Goal: Task Accomplishment & Management: Manage account settings

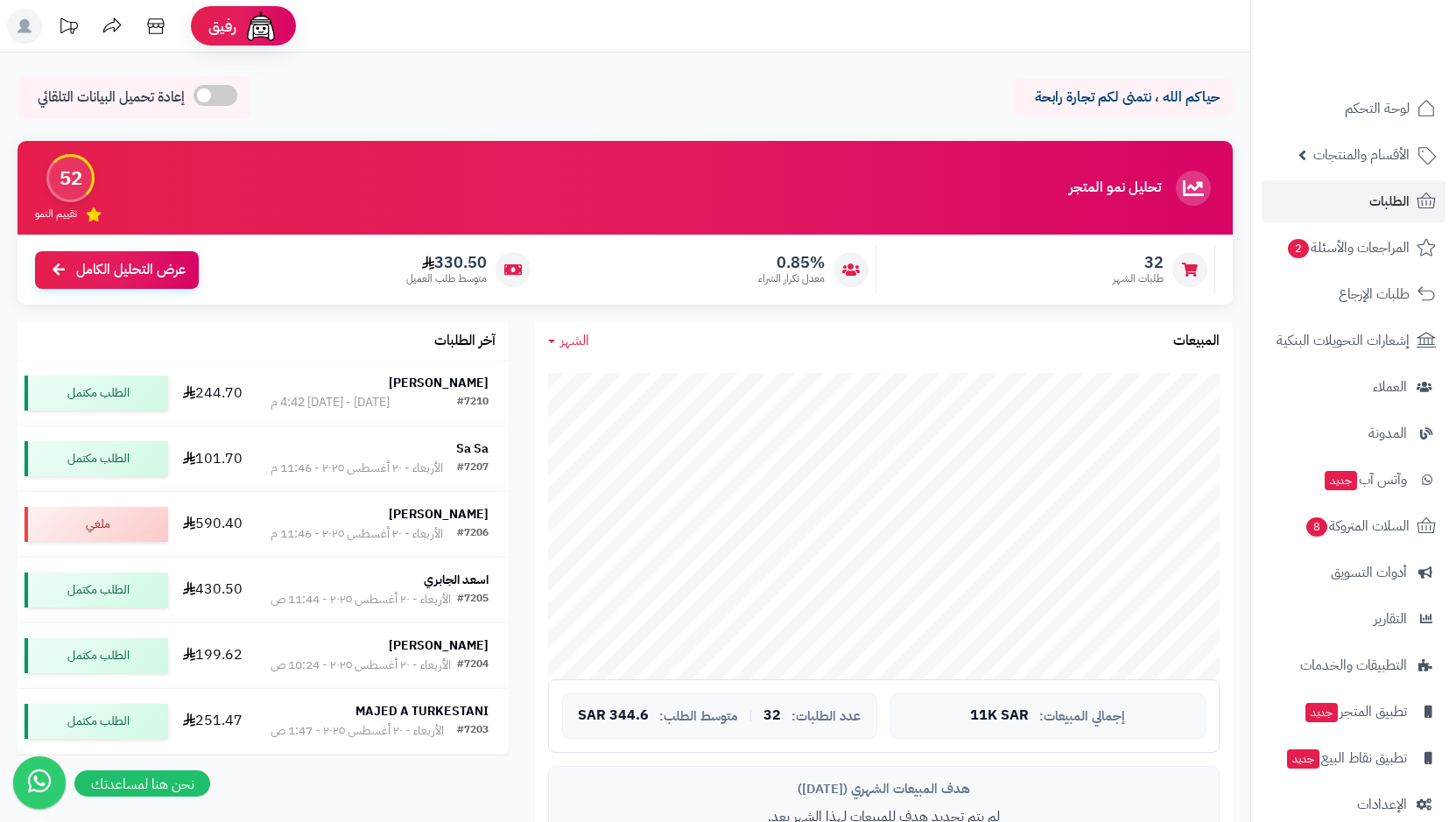
click at [1366, 188] on link "الطلبات" at bounding box center [1353, 201] width 184 height 42
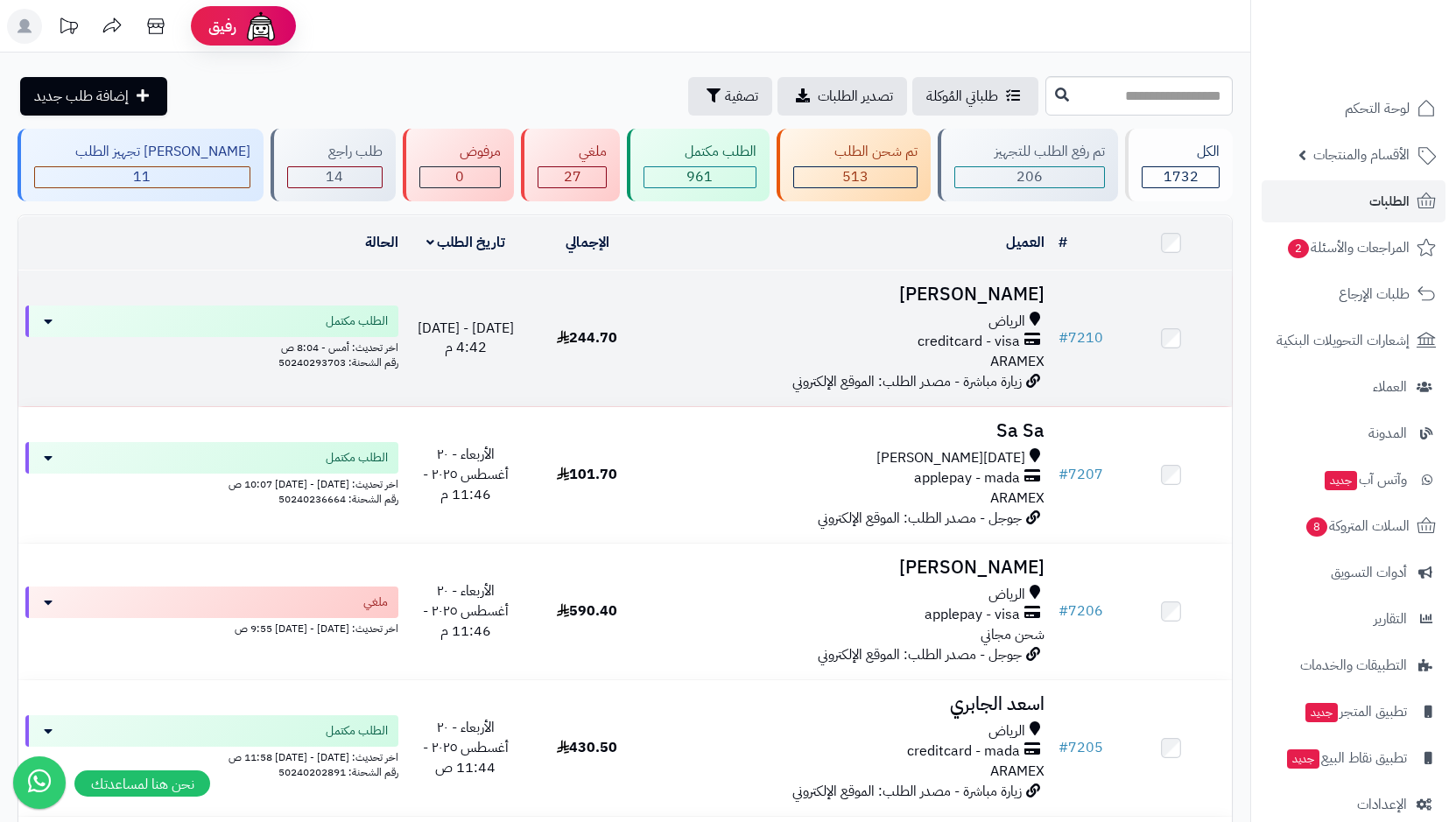
click at [969, 332] on span "creditcard - visa" at bounding box center [968, 341] width 103 height 20
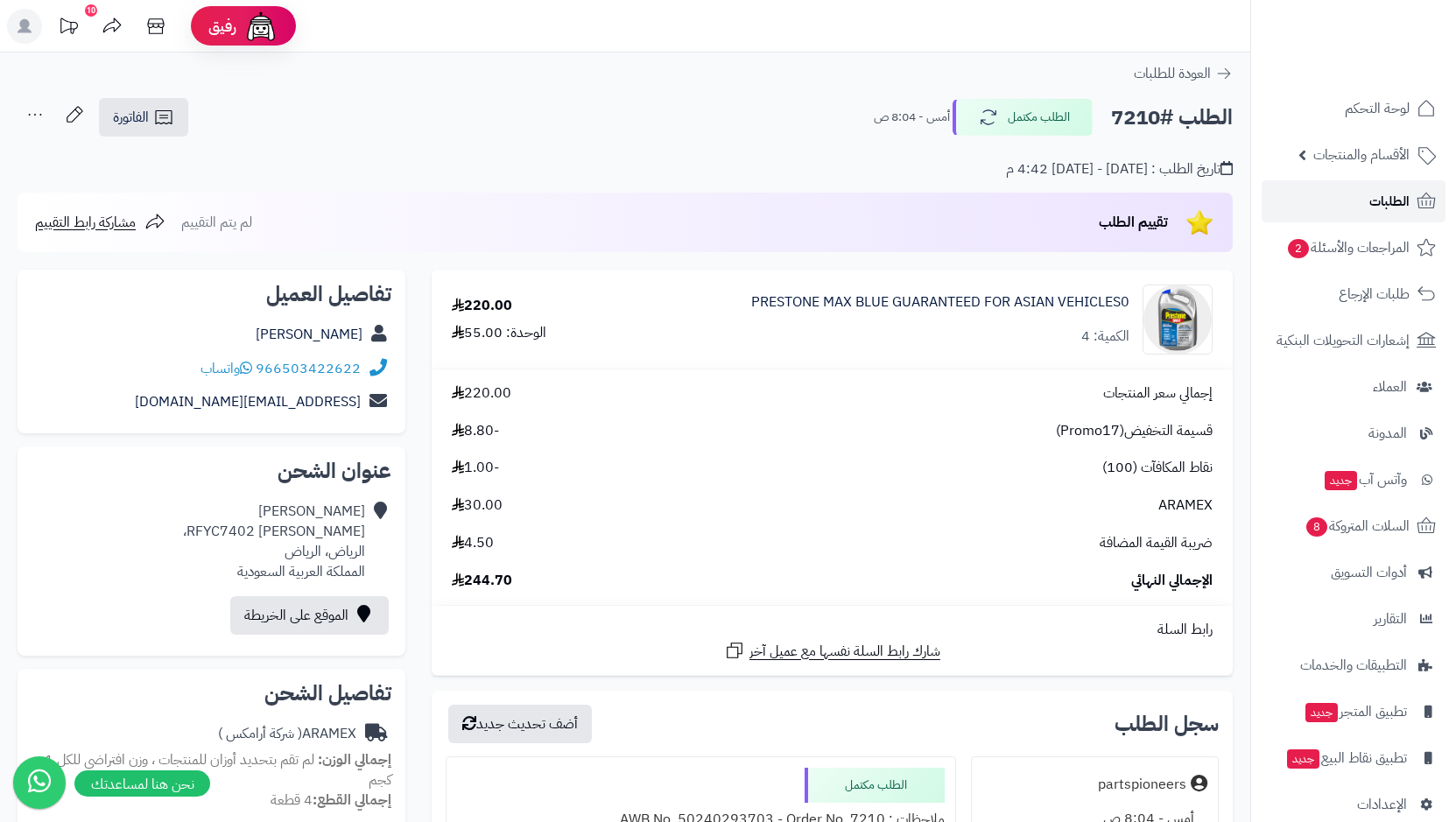
click at [1349, 205] on link "الطلبات" at bounding box center [1353, 201] width 184 height 42
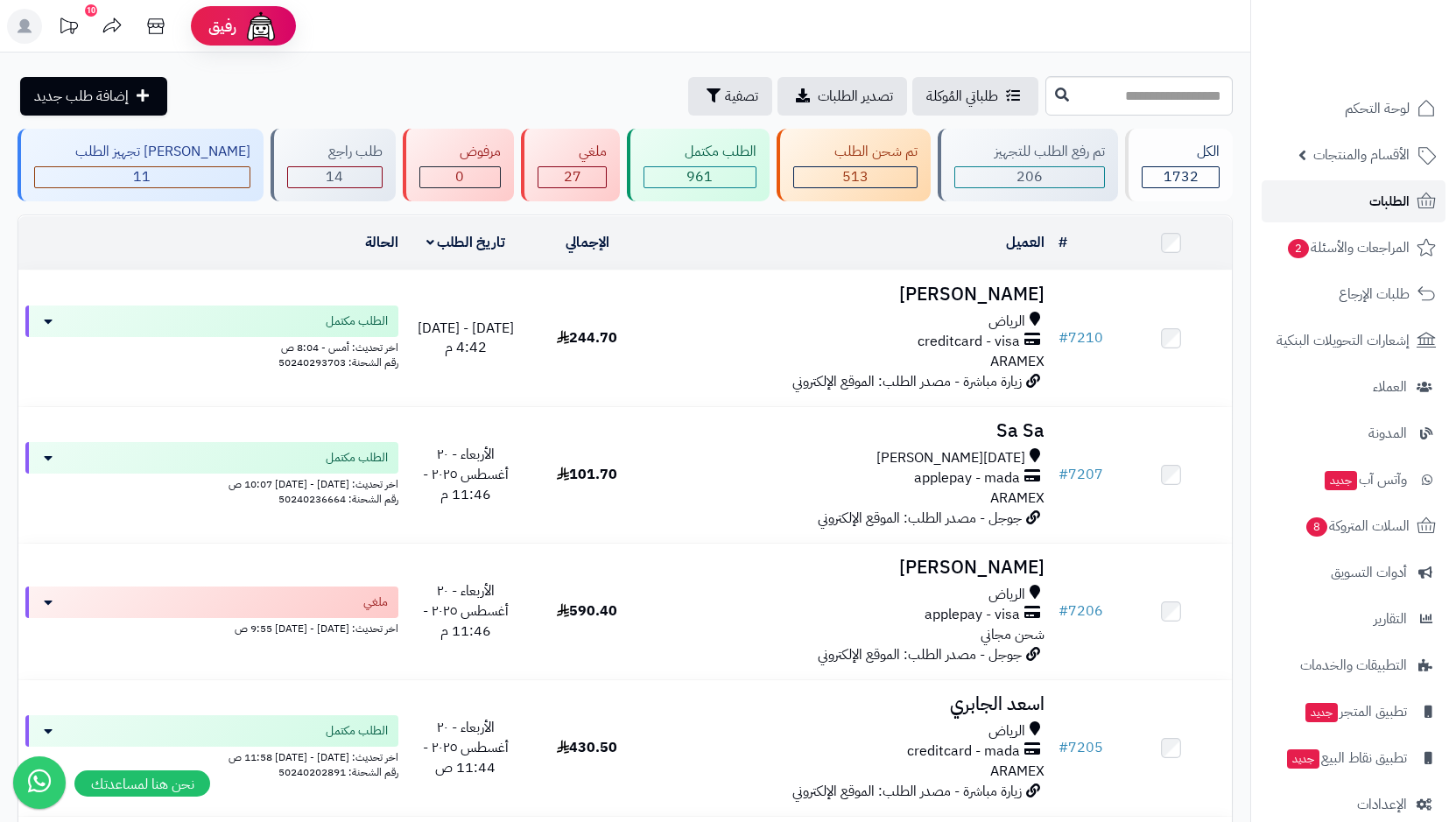
click at [1355, 199] on link "الطلبات" at bounding box center [1353, 201] width 184 height 42
click at [1331, 248] on span "المراجعات والأسئلة 2" at bounding box center [1348, 248] width 122 height 25
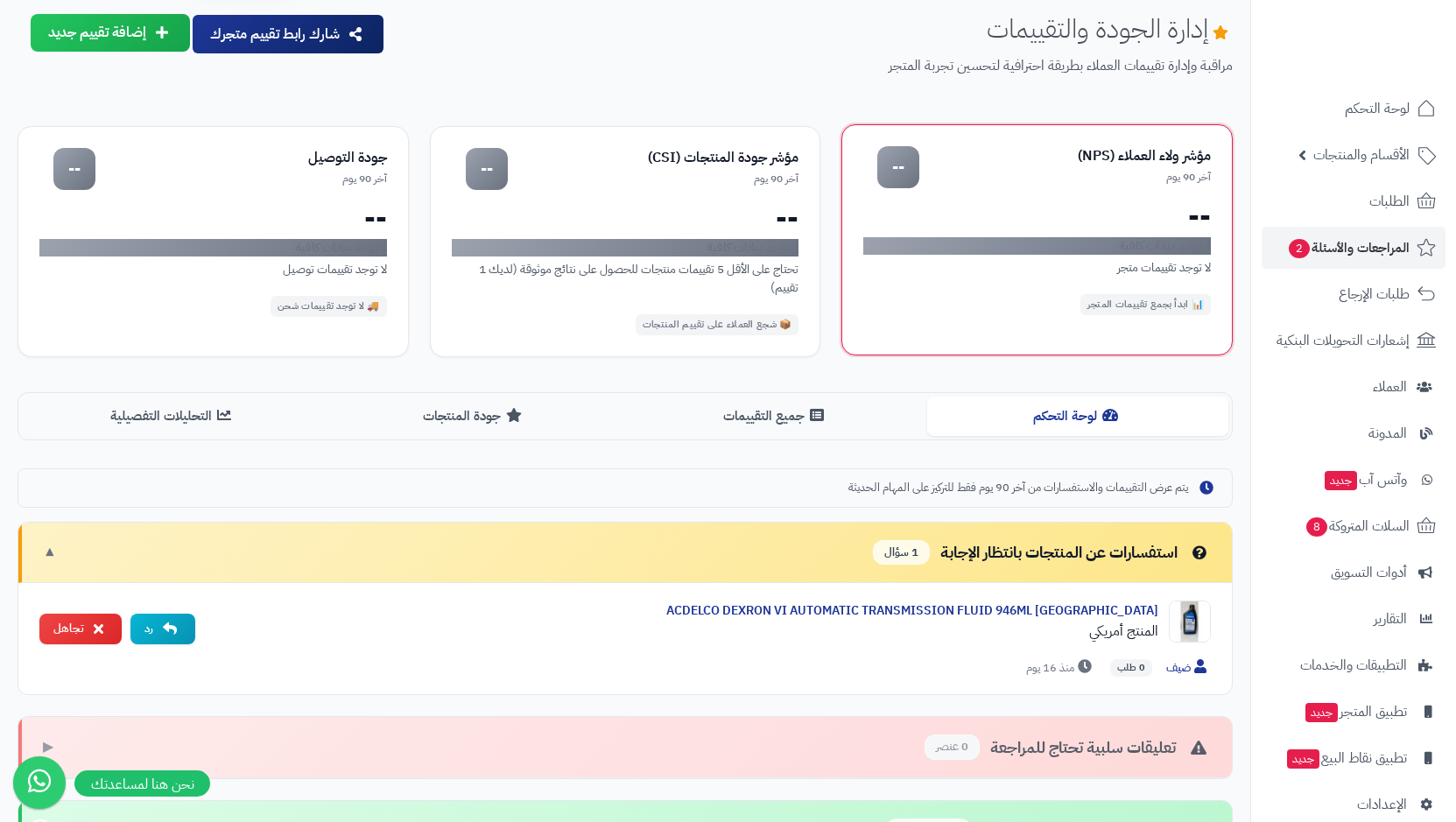
scroll to position [93, 0]
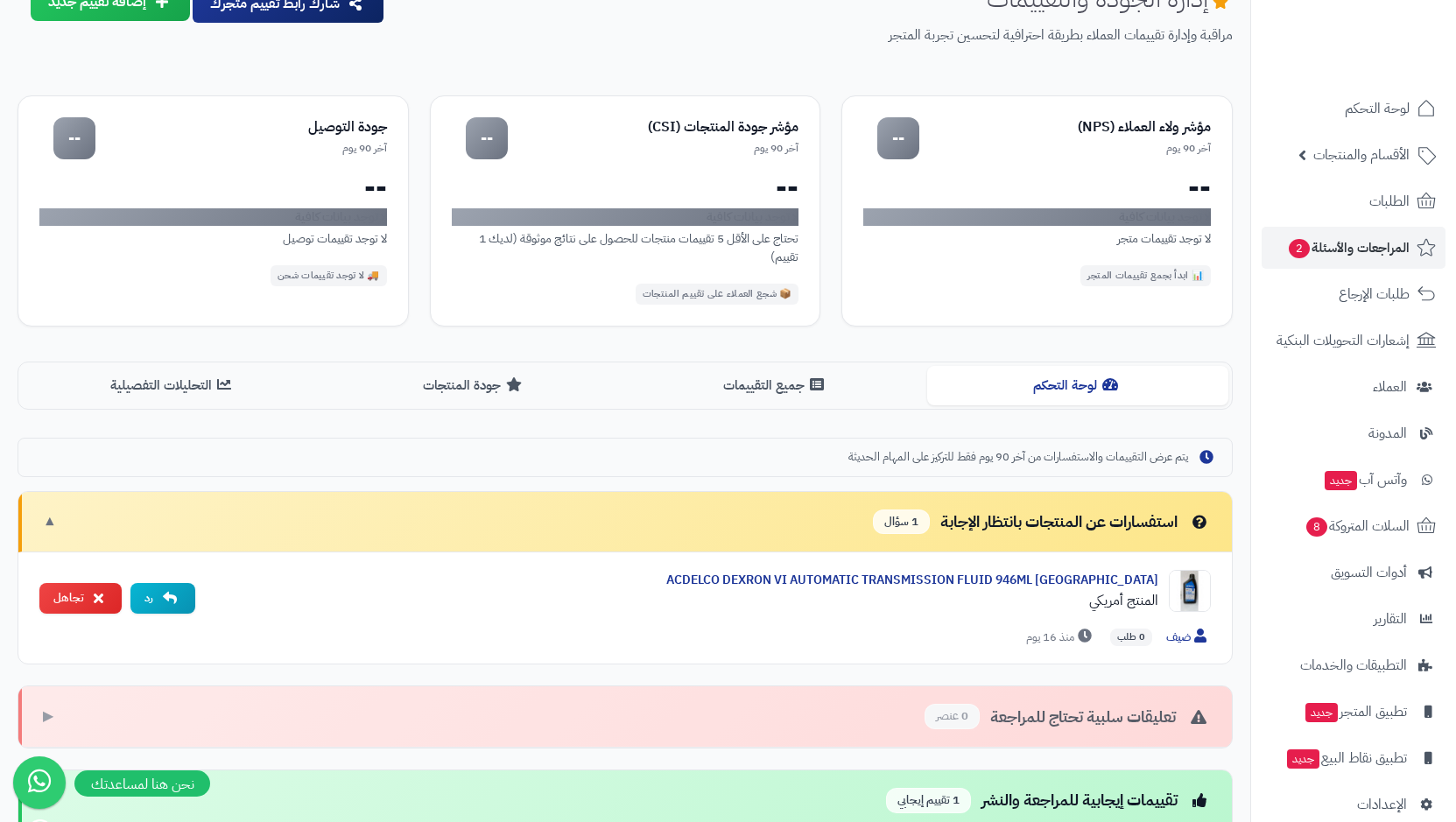
click at [903, 517] on span "1 سؤال" at bounding box center [901, 522] width 57 height 26
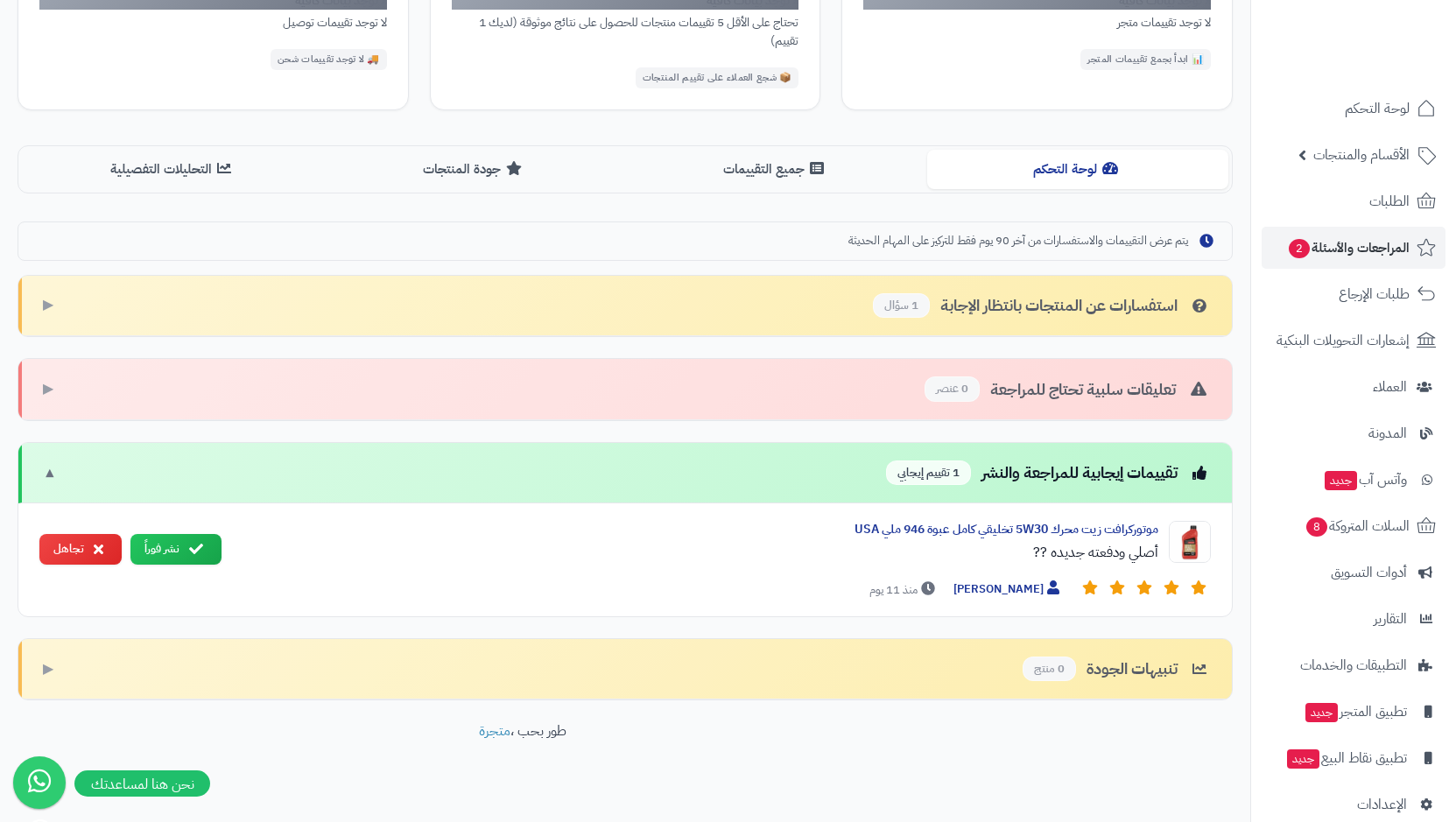
scroll to position [331, 0]
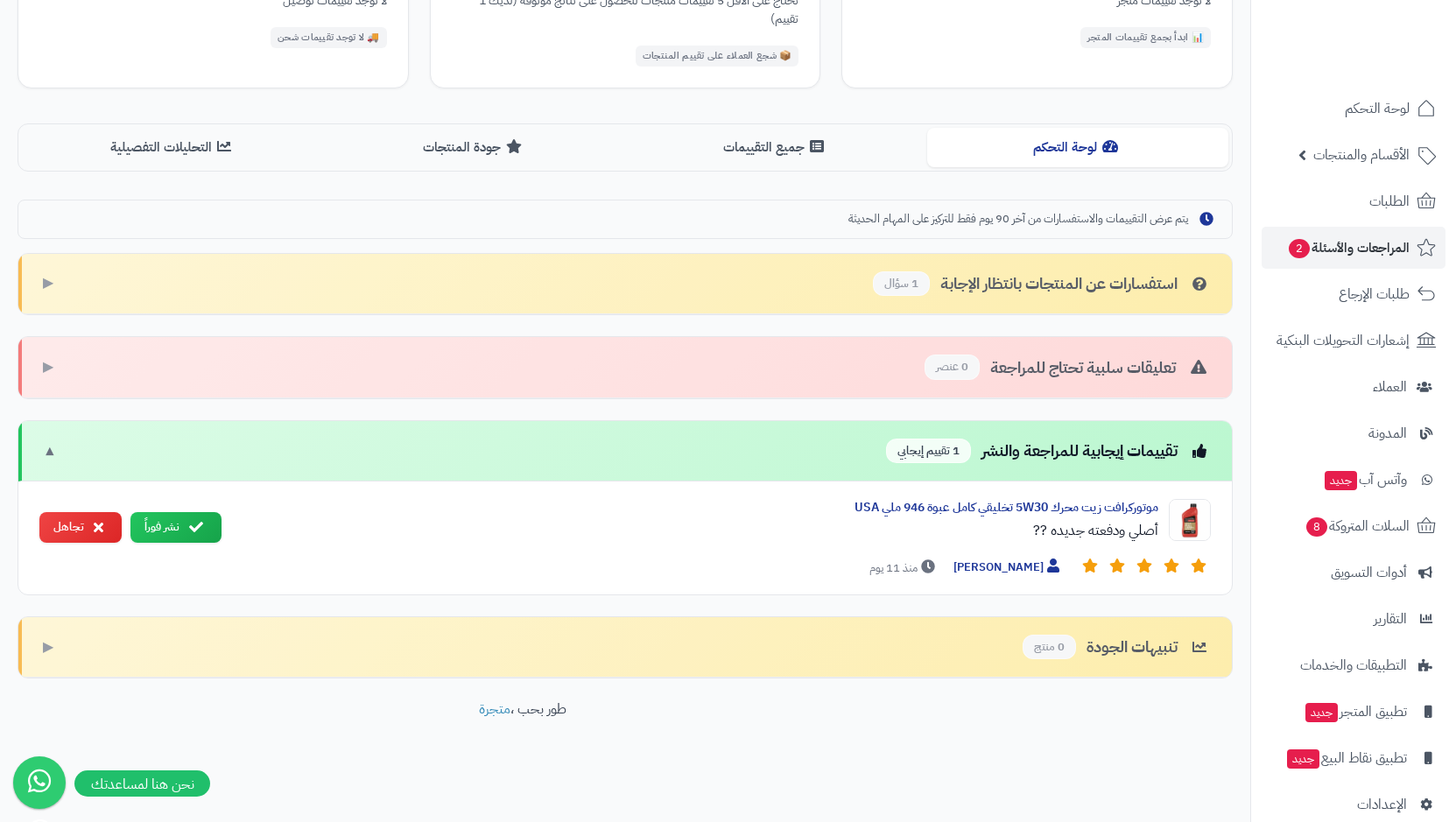
click at [1099, 278] on div "استفسارات عن المنتجات بانتظار الإجابة 1 سؤال" at bounding box center [1041, 284] width 338 height 26
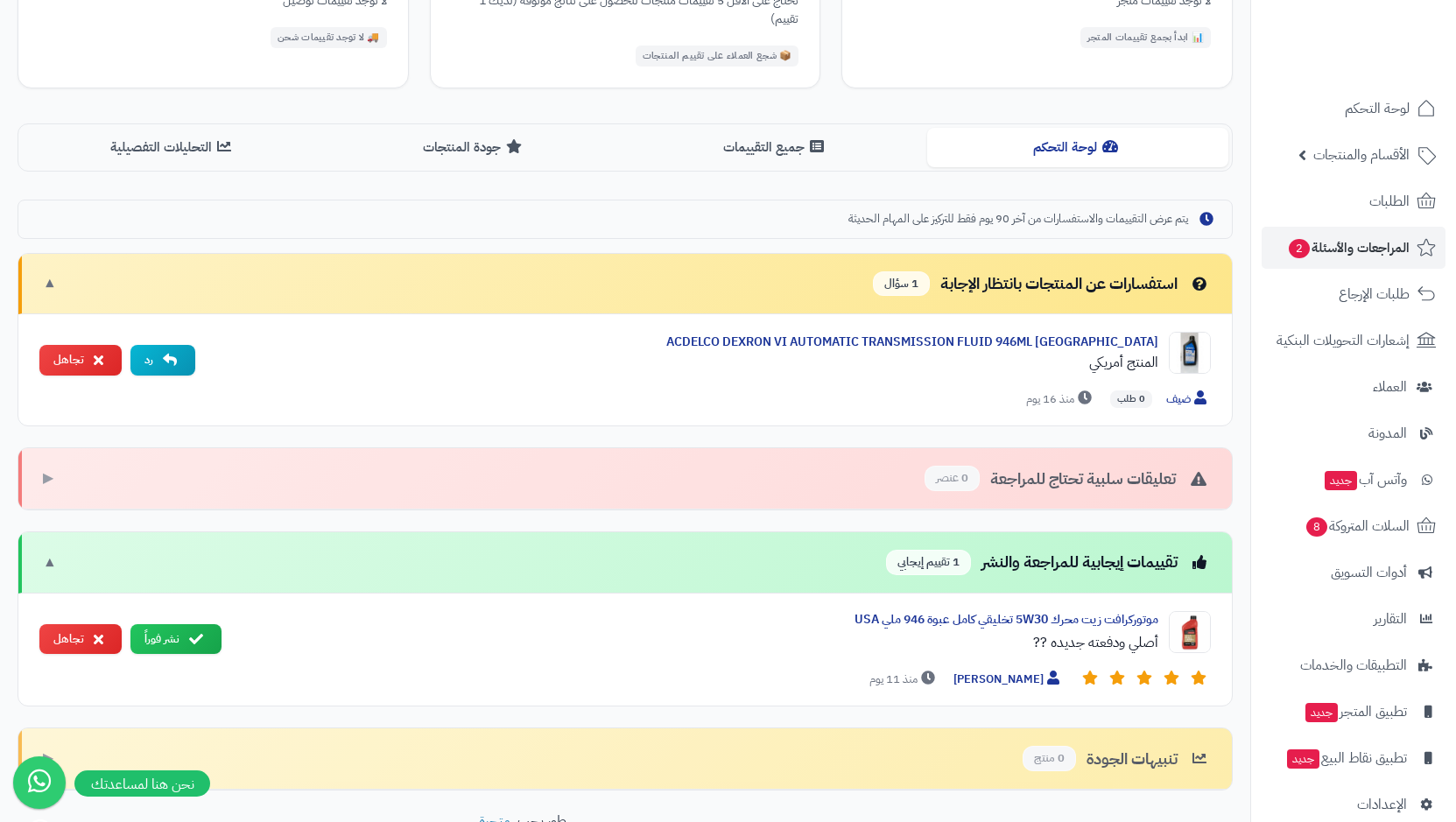
click at [1099, 278] on div "استفسارات عن المنتجات بانتظار الإجابة 1 سؤال" at bounding box center [1041, 284] width 338 height 26
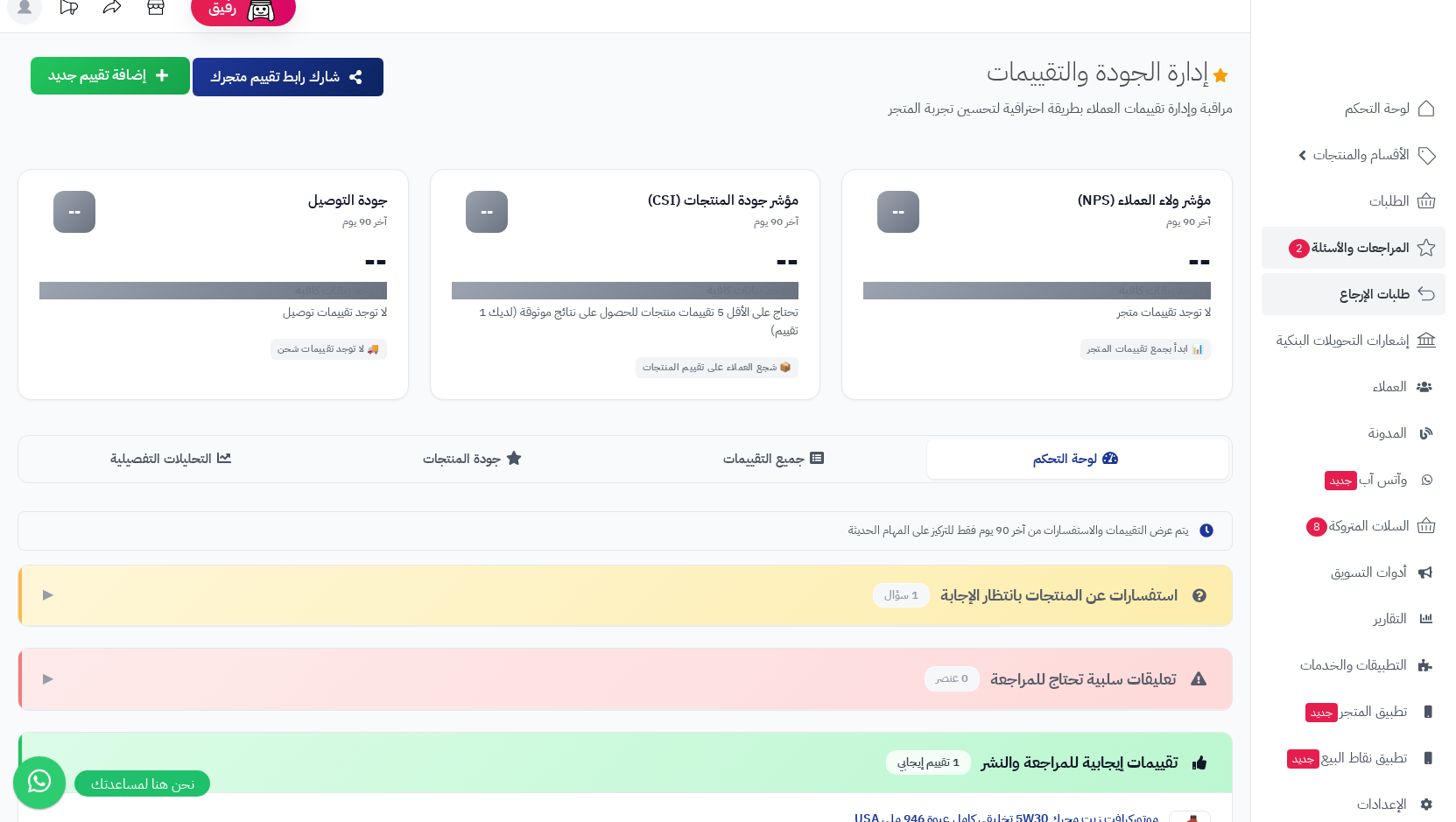
scroll to position [0, 0]
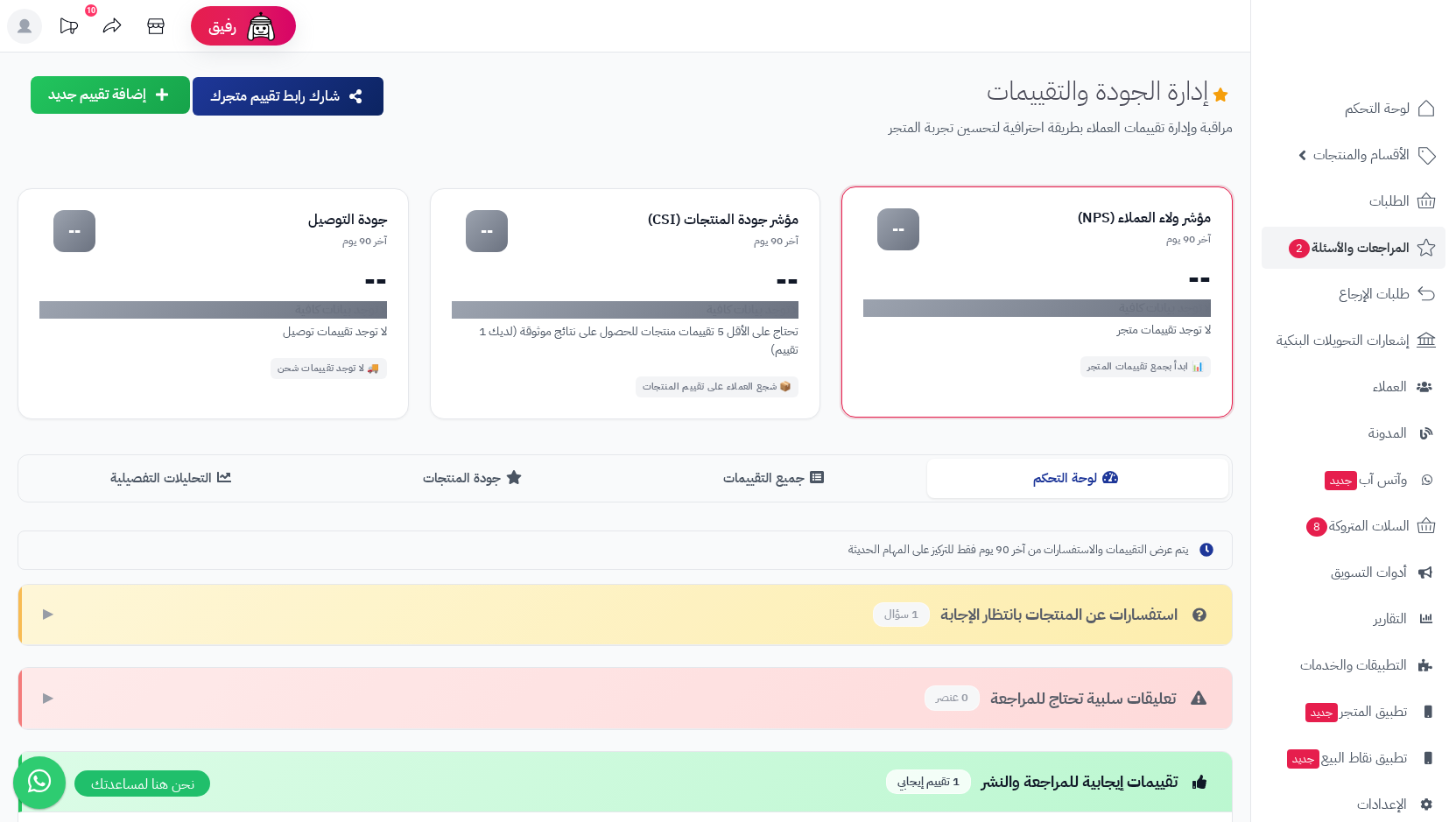
click at [1136, 243] on div "آخر 90 يوم" at bounding box center [1064, 239] width 291 height 15
click at [1131, 219] on div "مؤشر ولاء العملاء (NPS)" at bounding box center [1064, 218] width 291 height 20
click at [884, 228] on div "--" at bounding box center [898, 229] width 42 height 42
click at [1209, 274] on div "--" at bounding box center [1036, 278] width 347 height 28
click at [1178, 334] on div "لا توجد تقييمات متجر" at bounding box center [1036, 330] width 347 height 19
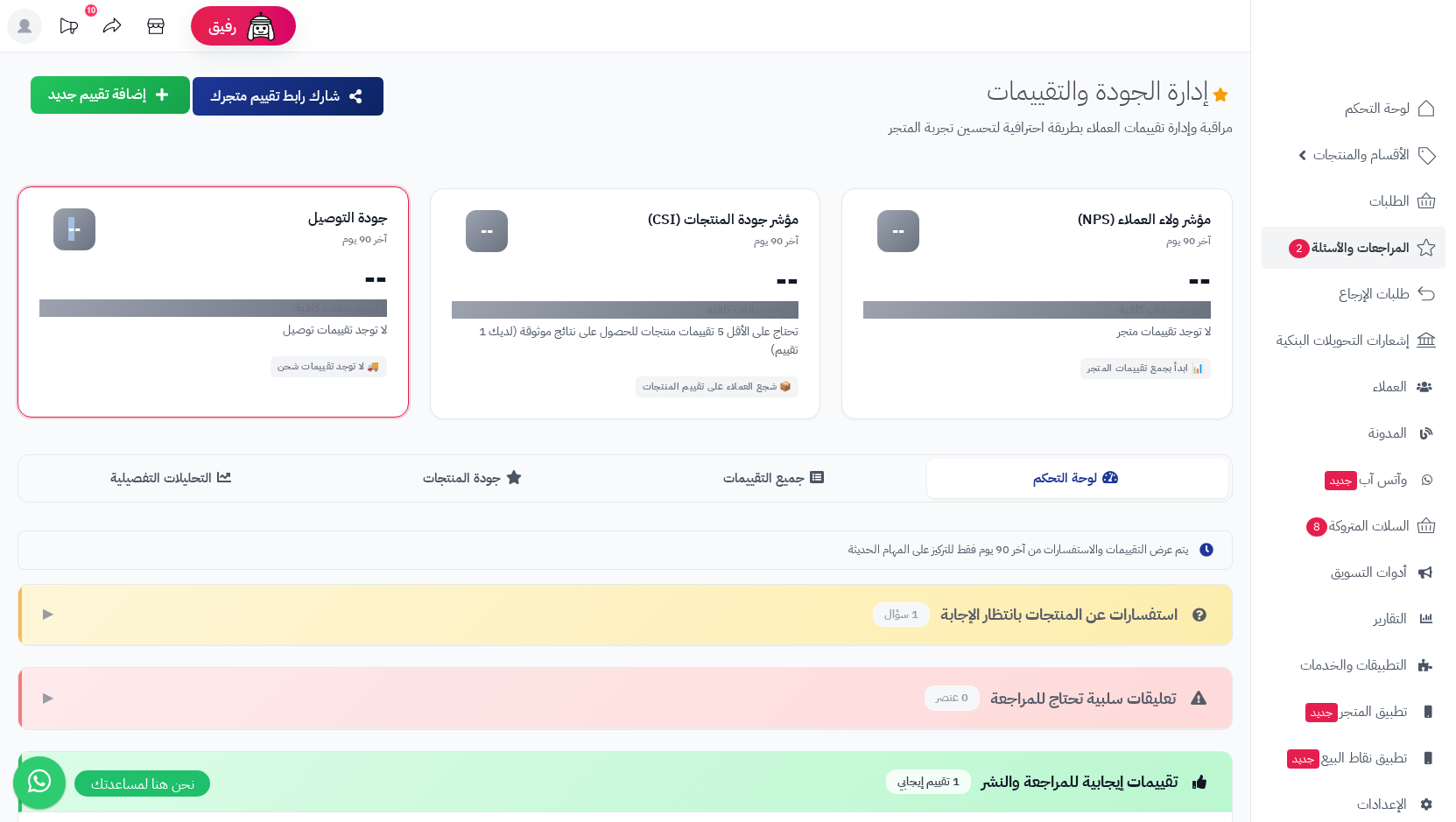
click at [78, 231] on div "--" at bounding box center [74, 229] width 42 height 42
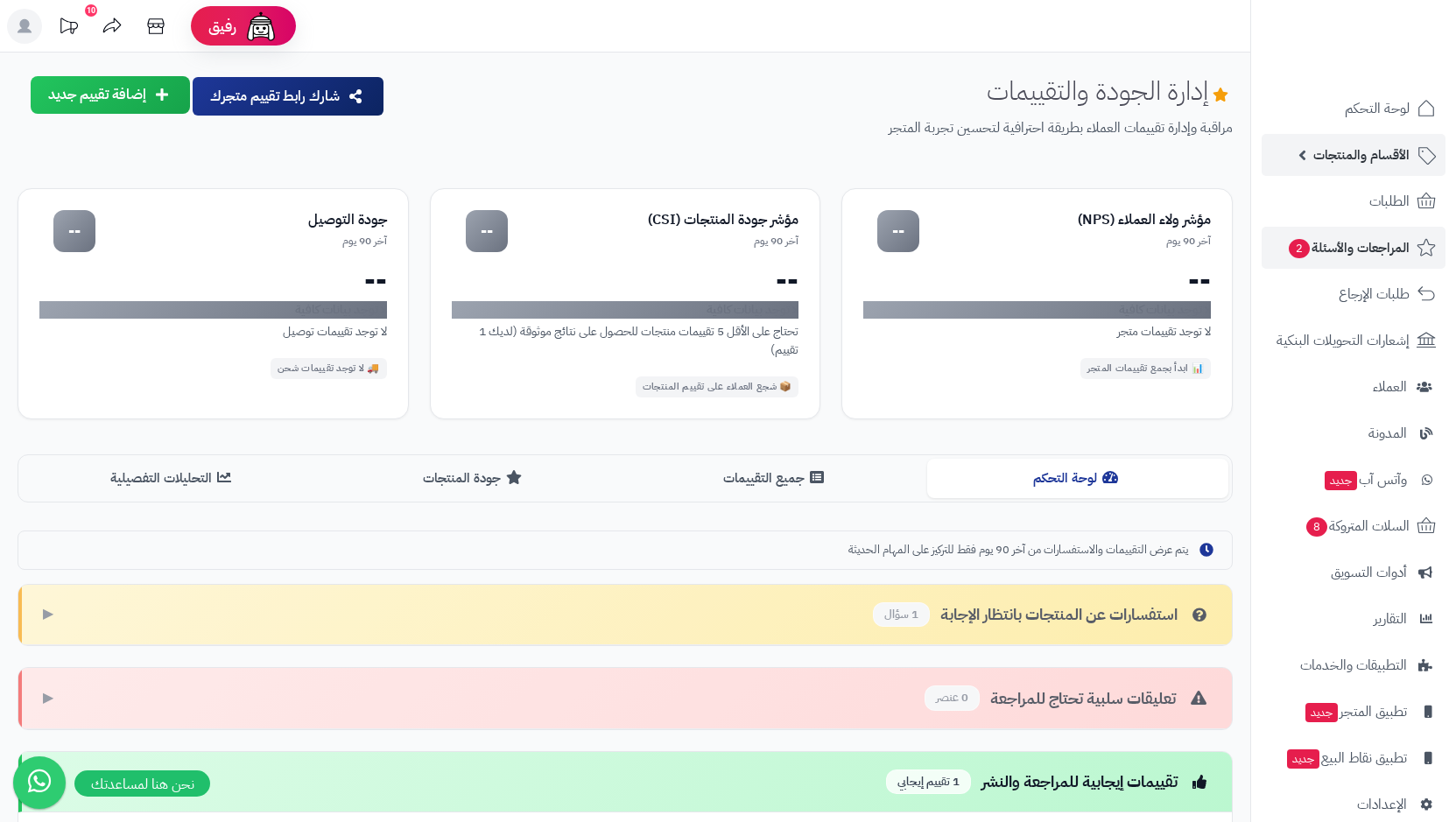
click at [1353, 150] on span "الأقسام والمنتجات" at bounding box center [1361, 155] width 97 height 25
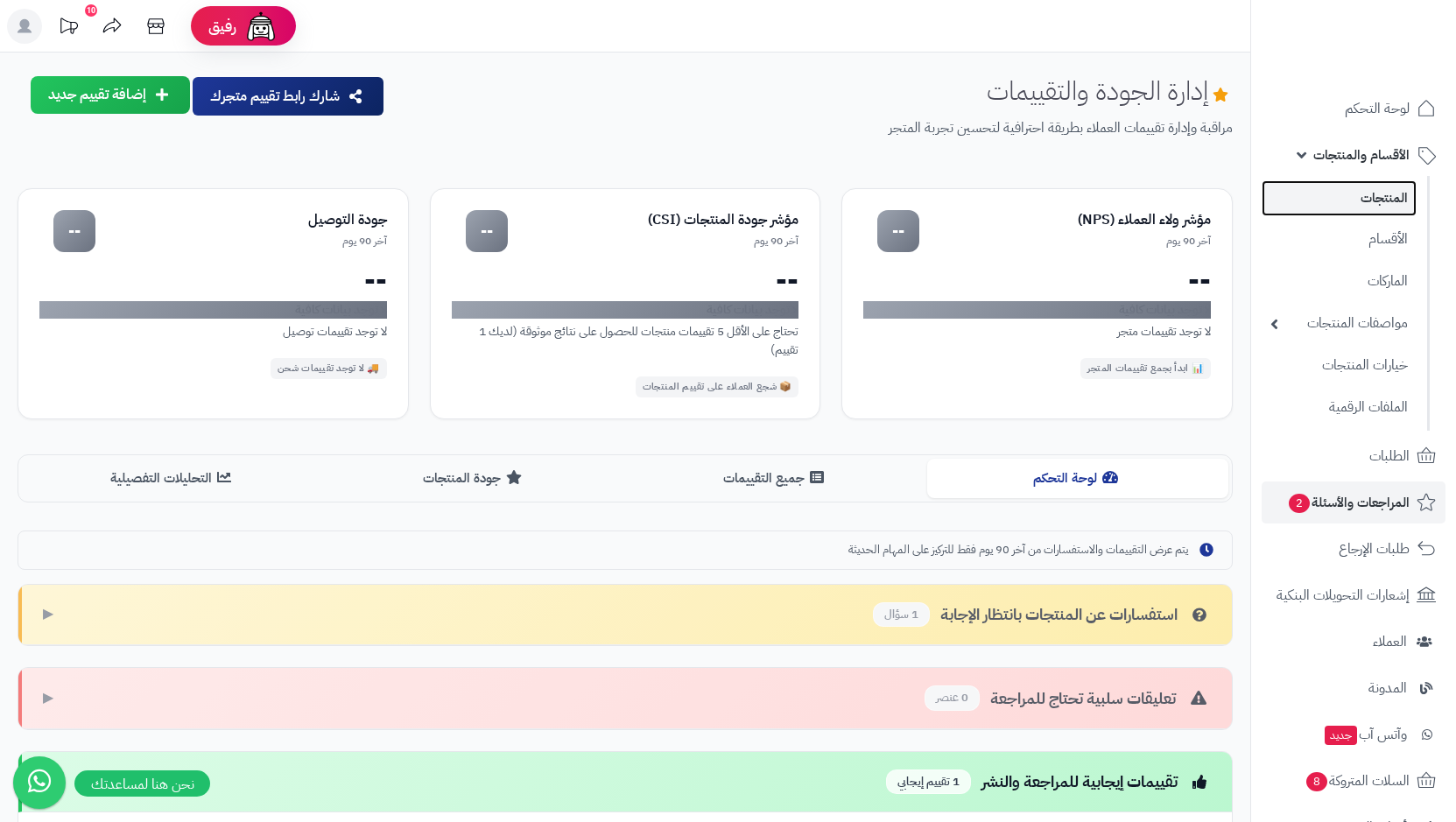
click at [1379, 196] on link "المنتجات" at bounding box center [1339, 198] width 155 height 36
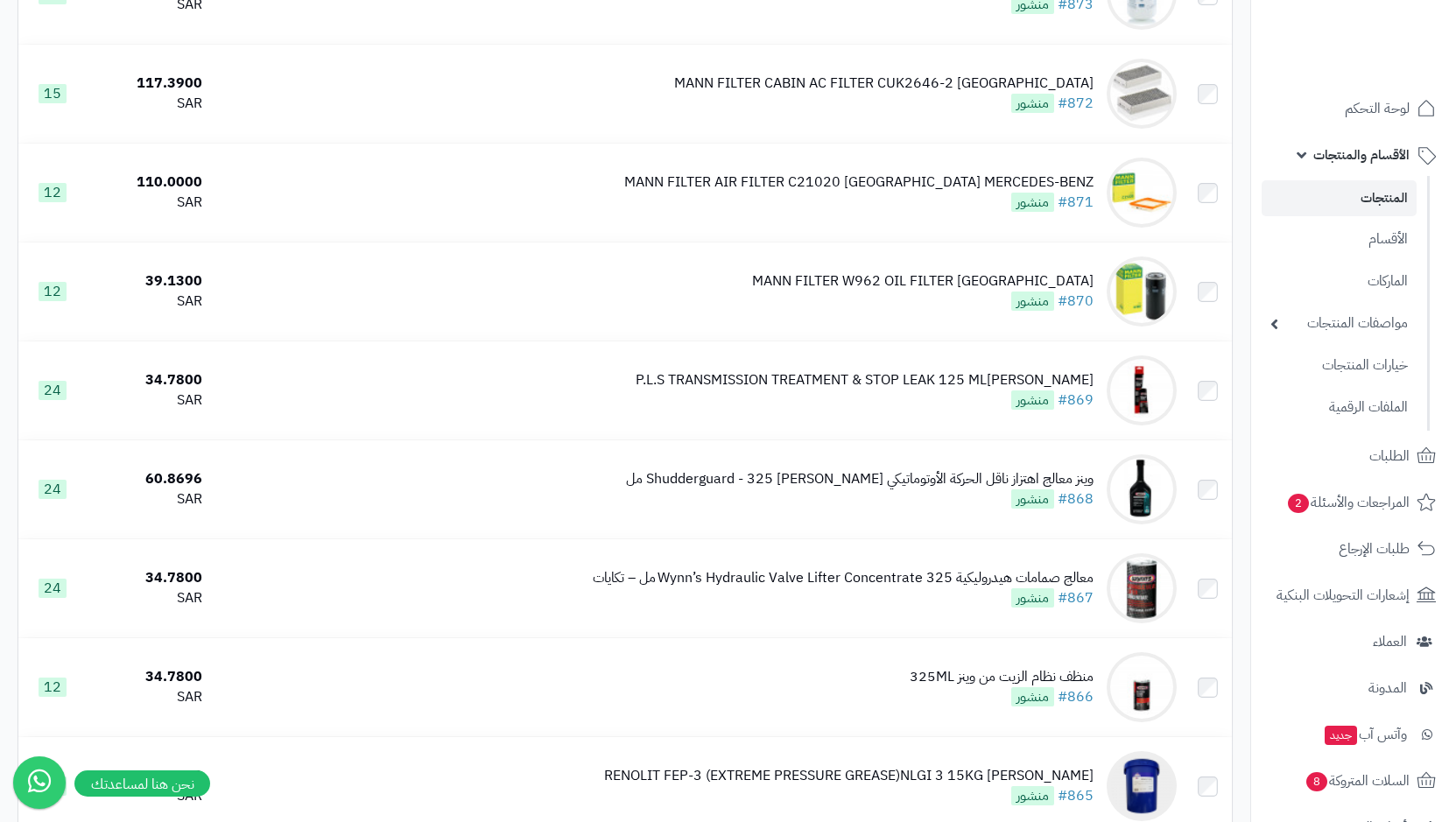
scroll to position [787, 0]
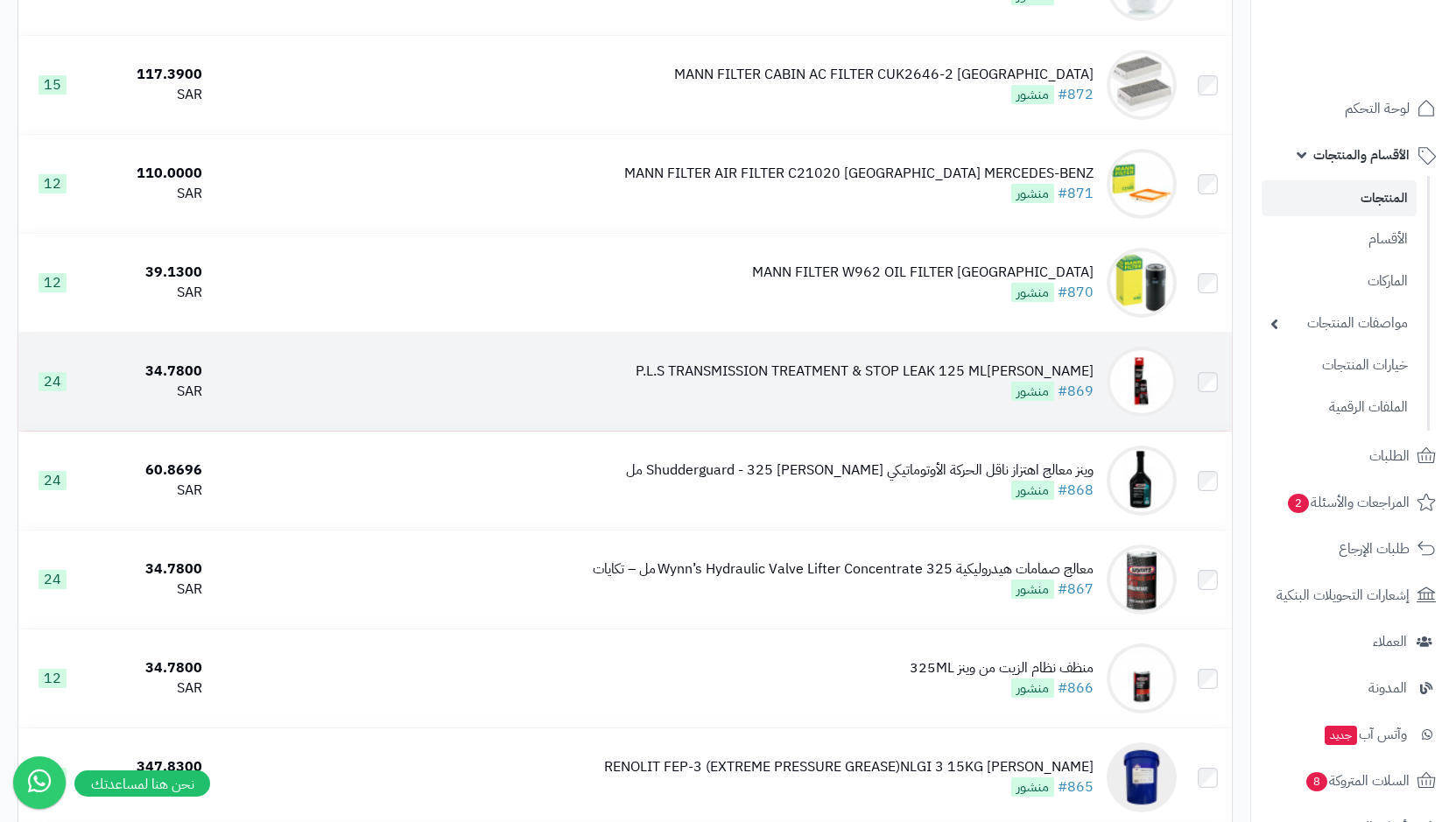
click at [1150, 380] on img at bounding box center [1141, 381] width 70 height 70
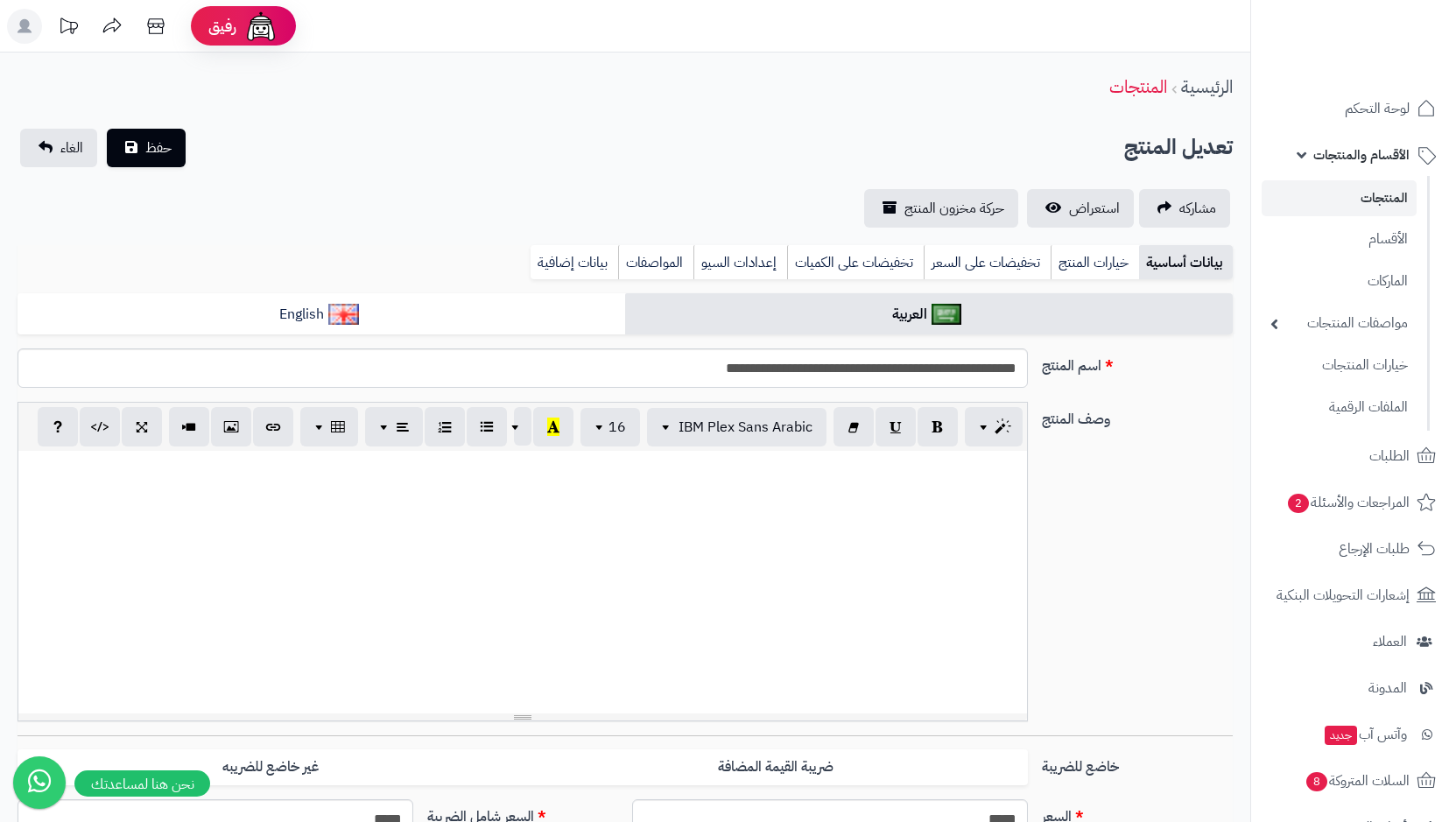
select select
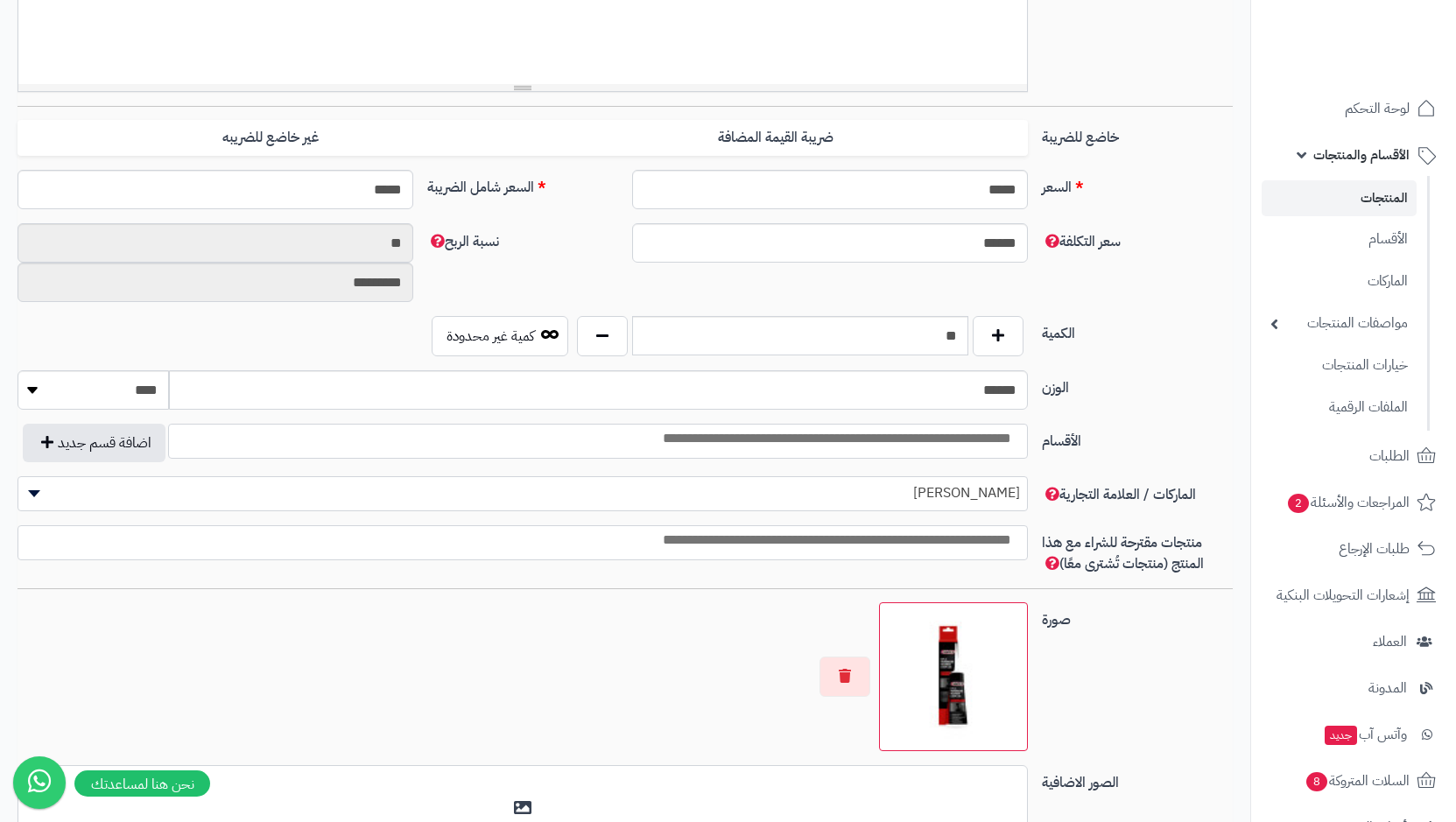
scroll to position [787, 0]
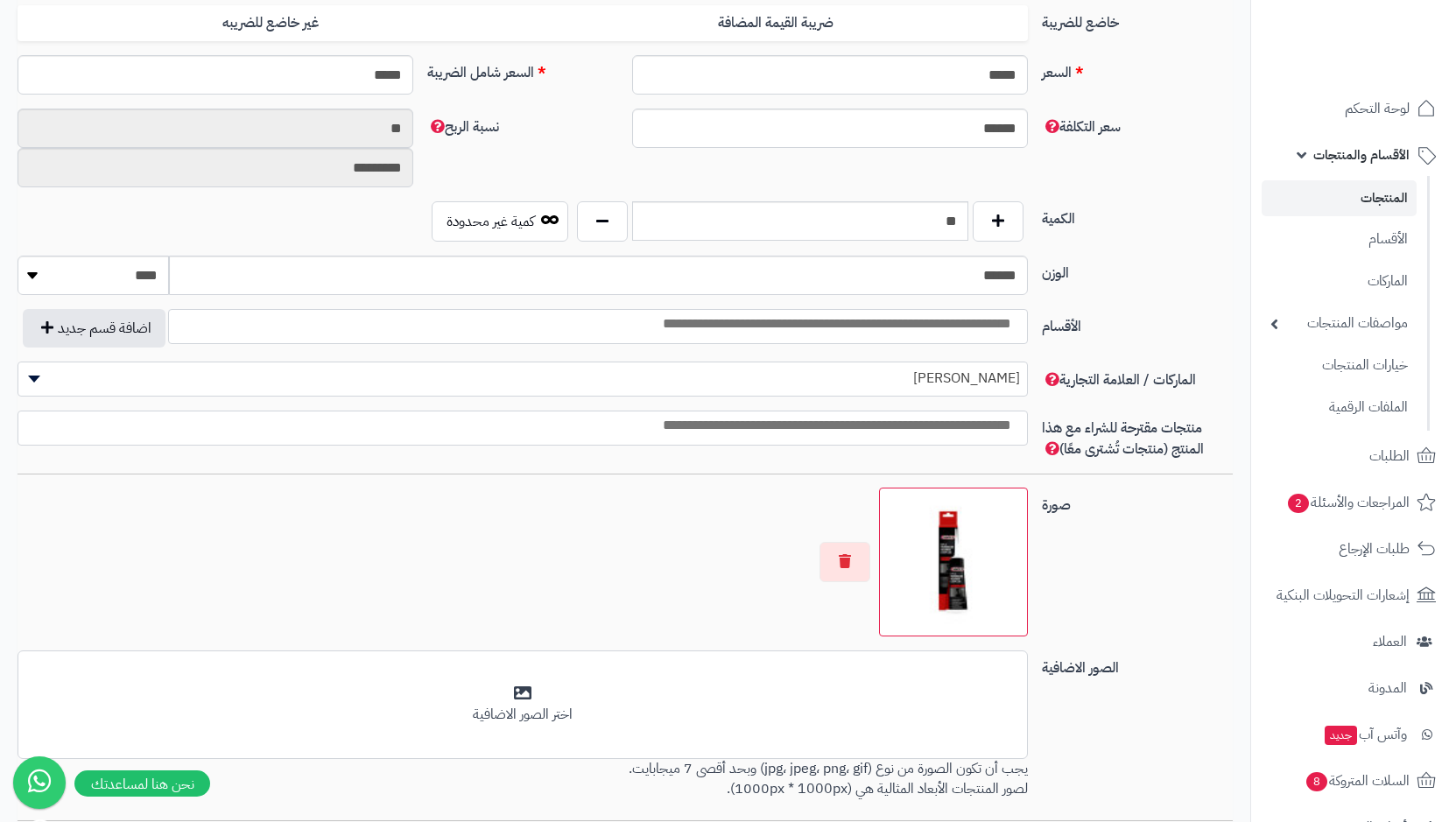
click at [958, 560] on img at bounding box center [953, 561] width 133 height 133
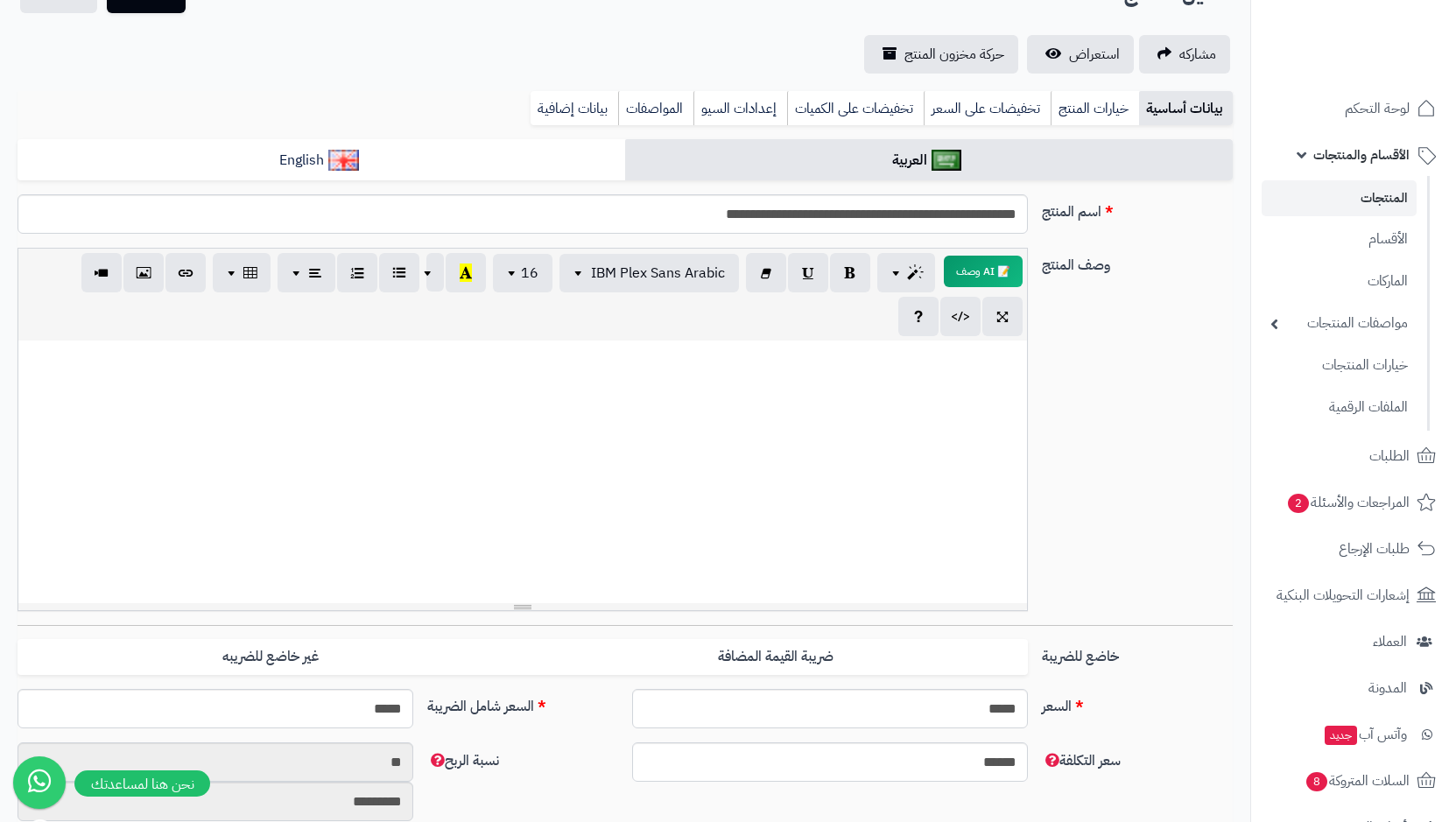
scroll to position [0, 0]
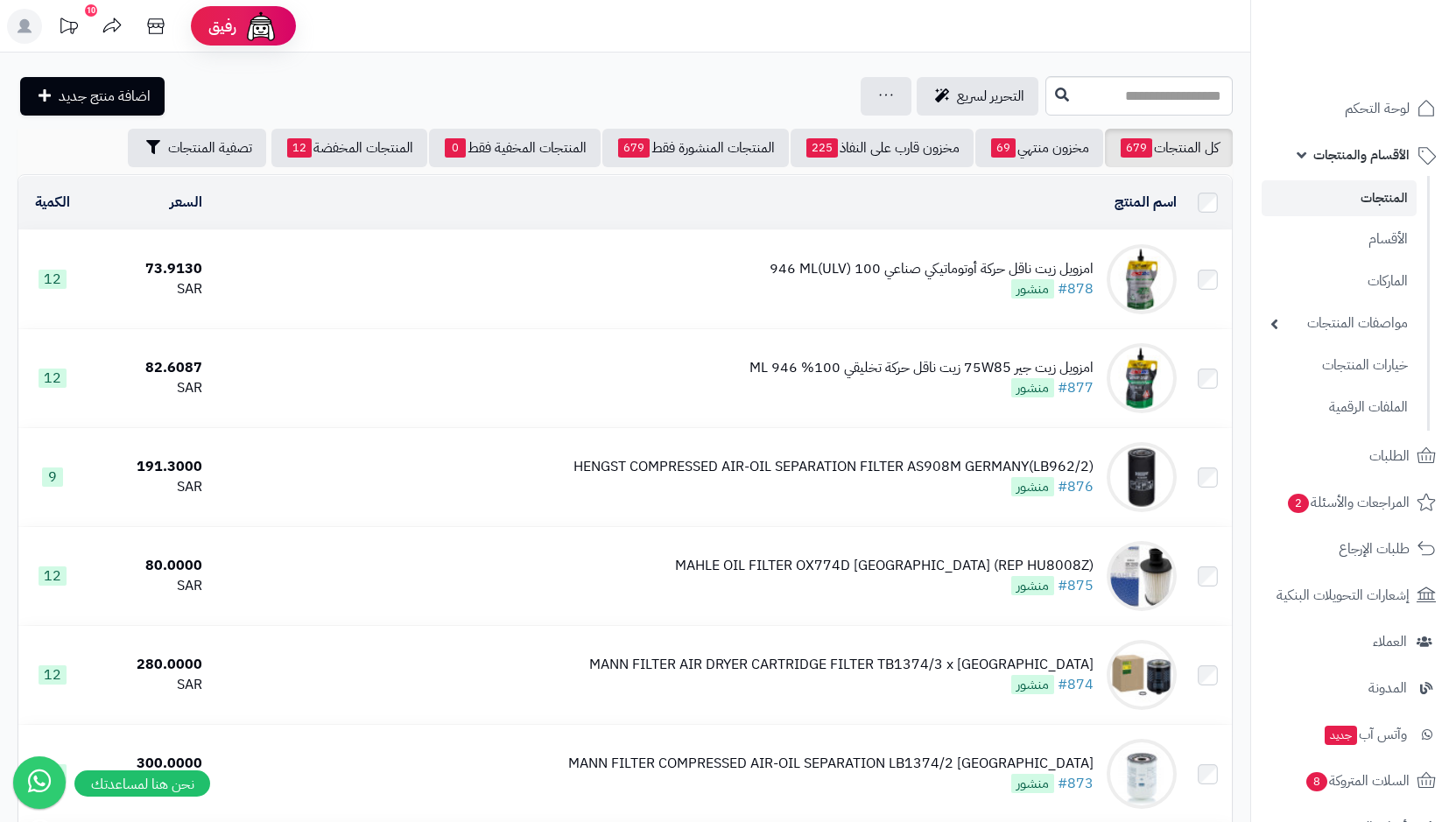
click at [1138, 267] on img at bounding box center [1141, 278] width 70 height 70
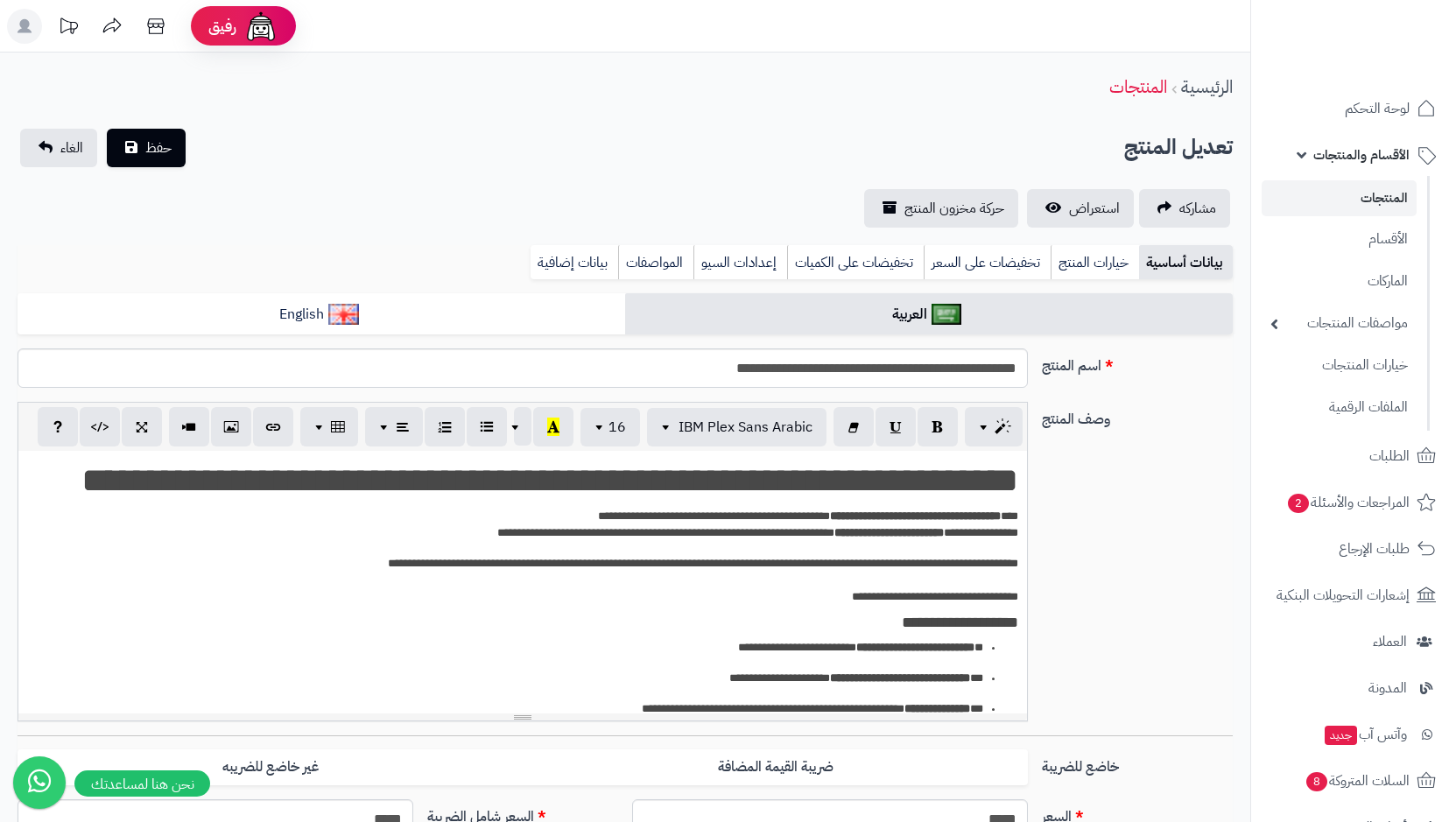
select select
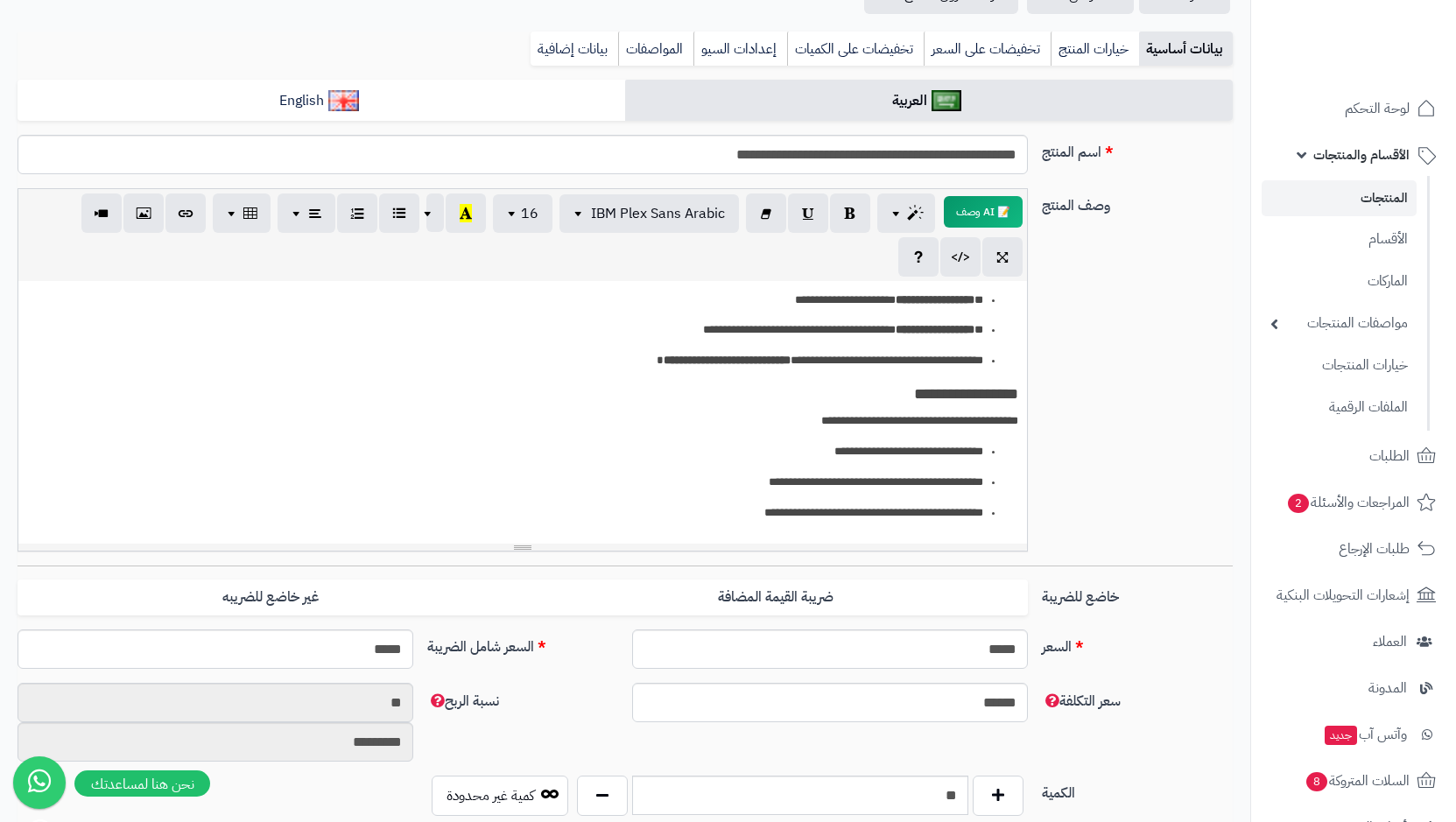
scroll to position [262, 0]
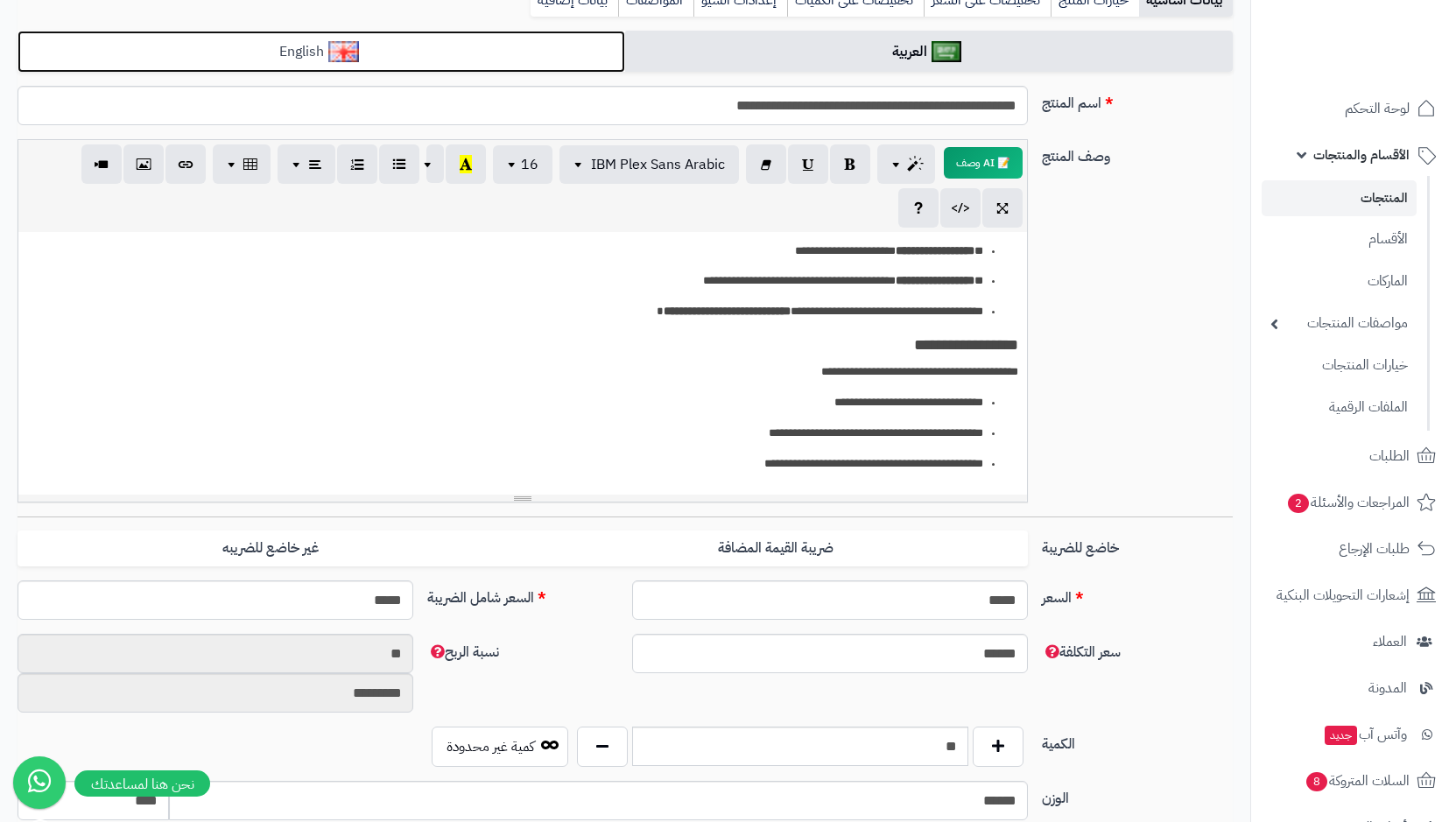
click at [337, 50] on img at bounding box center [344, 51] width 31 height 21
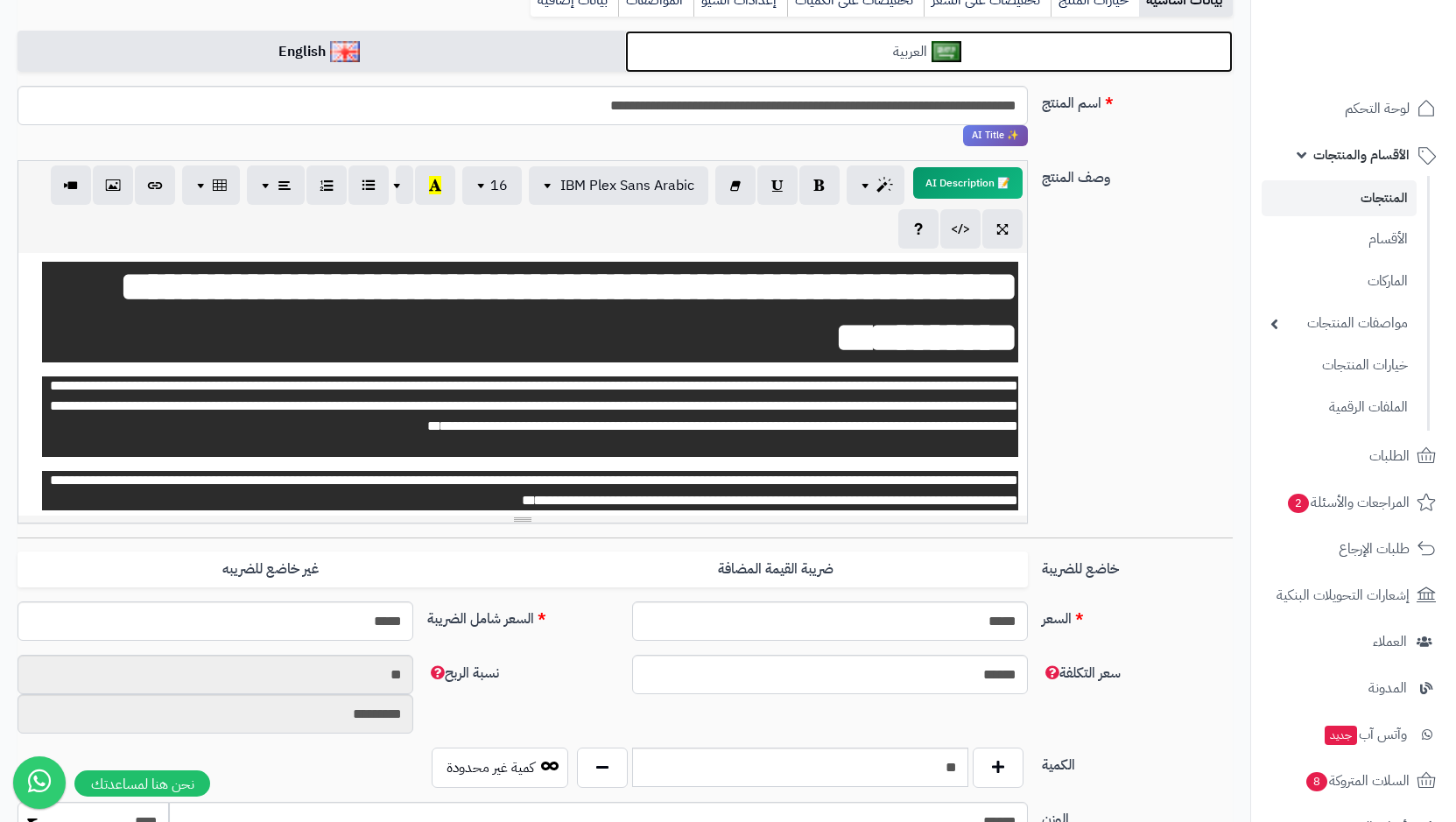
click at [932, 47] on img at bounding box center [947, 51] width 31 height 21
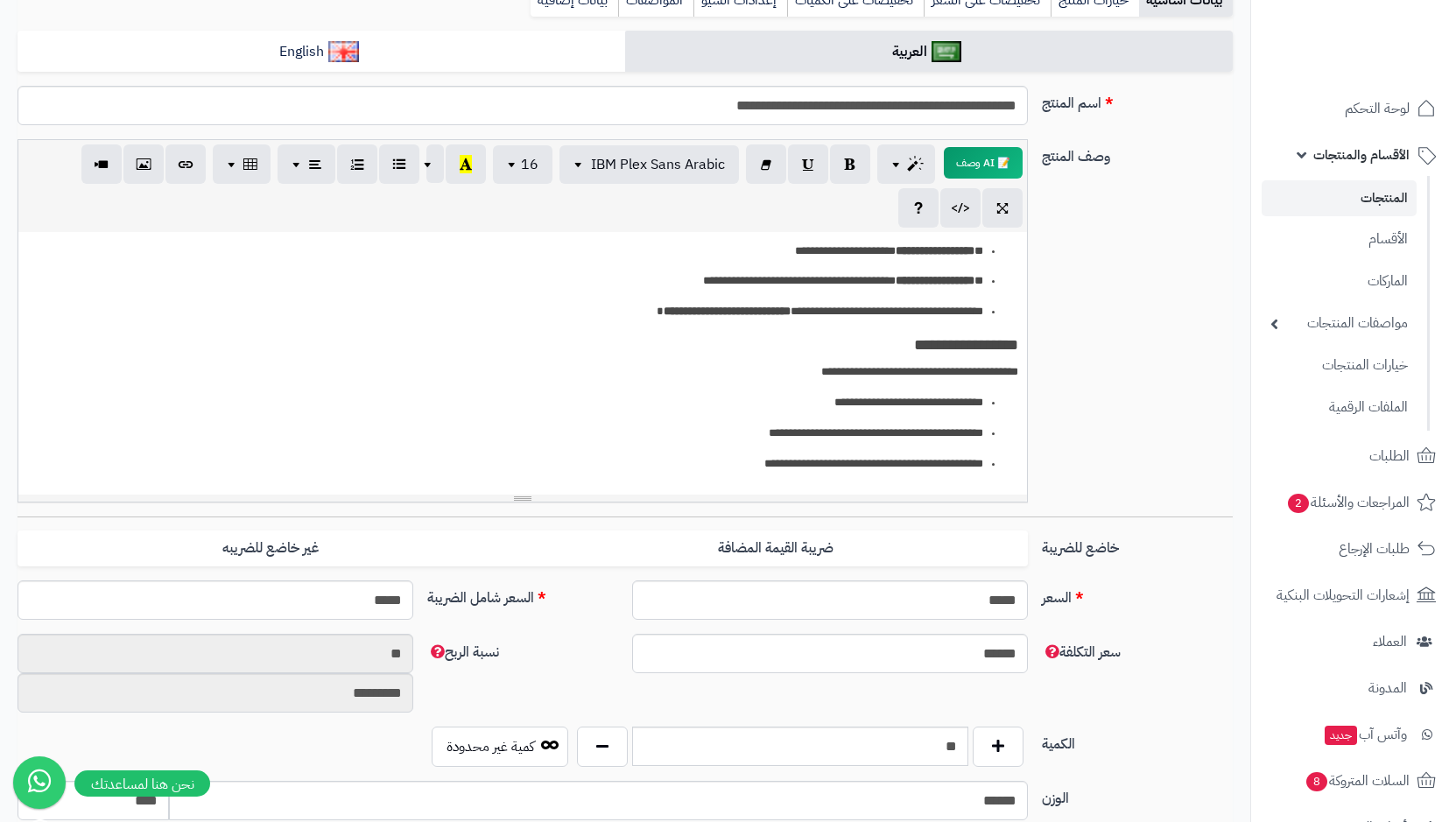
click at [1372, 190] on link "المنتجات" at bounding box center [1339, 198] width 155 height 36
